Goal: Register for event/course

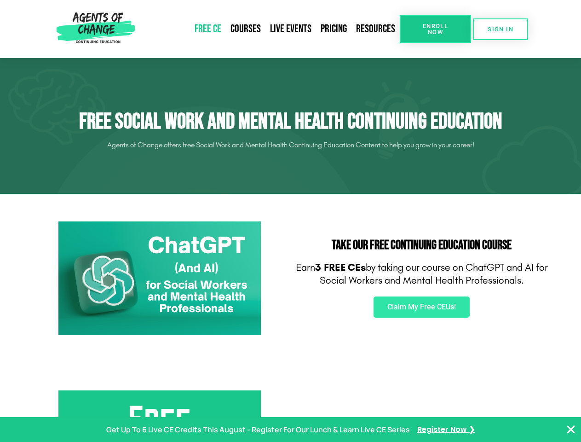
click at [291, 221] on div "Take Our FREE Continuing Education Course Earn 3 FREE CEs by taking our course …" at bounding box center [422, 278] width 262 height 123
click at [435, 29] on span "Enroll Now" at bounding box center [436, 29] width 42 height 12
click at [501, 29] on span "SIGN IN" at bounding box center [501, 29] width 26 height 6
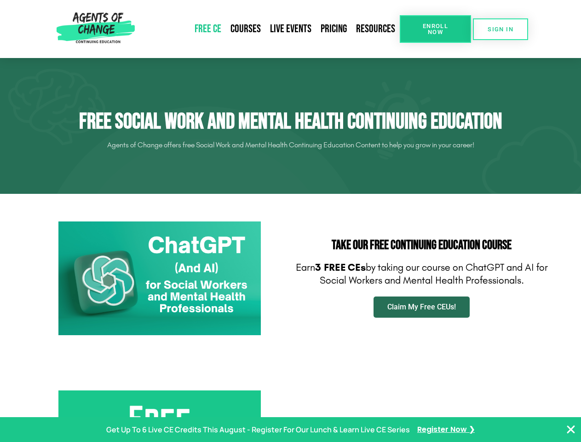
click at [421, 307] on span "Claim My Free CEUs!" at bounding box center [421, 306] width 69 height 7
click at [290, 429] on p "Get Up To 6 Live CE Credits This August - Register For Our Lunch & Learn Live C…" at bounding box center [258, 429] width 304 height 13
click at [571, 429] on icon "Close Banner" at bounding box center [570, 429] width 11 height 11
